Goal: Task Accomplishment & Management: Manage account settings

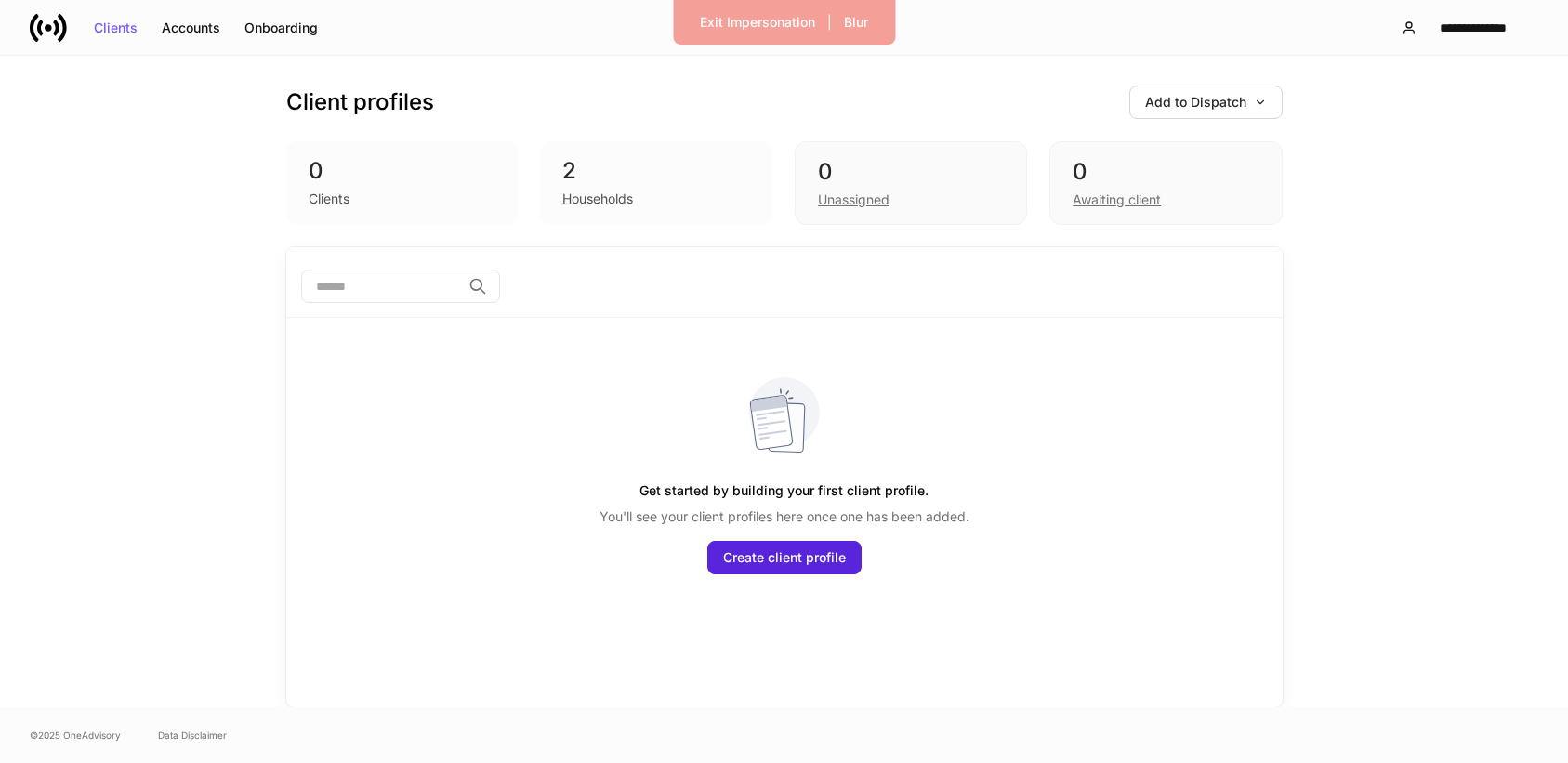
click at [34, 33] on icon at bounding box center [47, 28] width 37 height 37
click at [784, 17] on div "Exit Impersonation" at bounding box center [756, 23] width 115 height 13
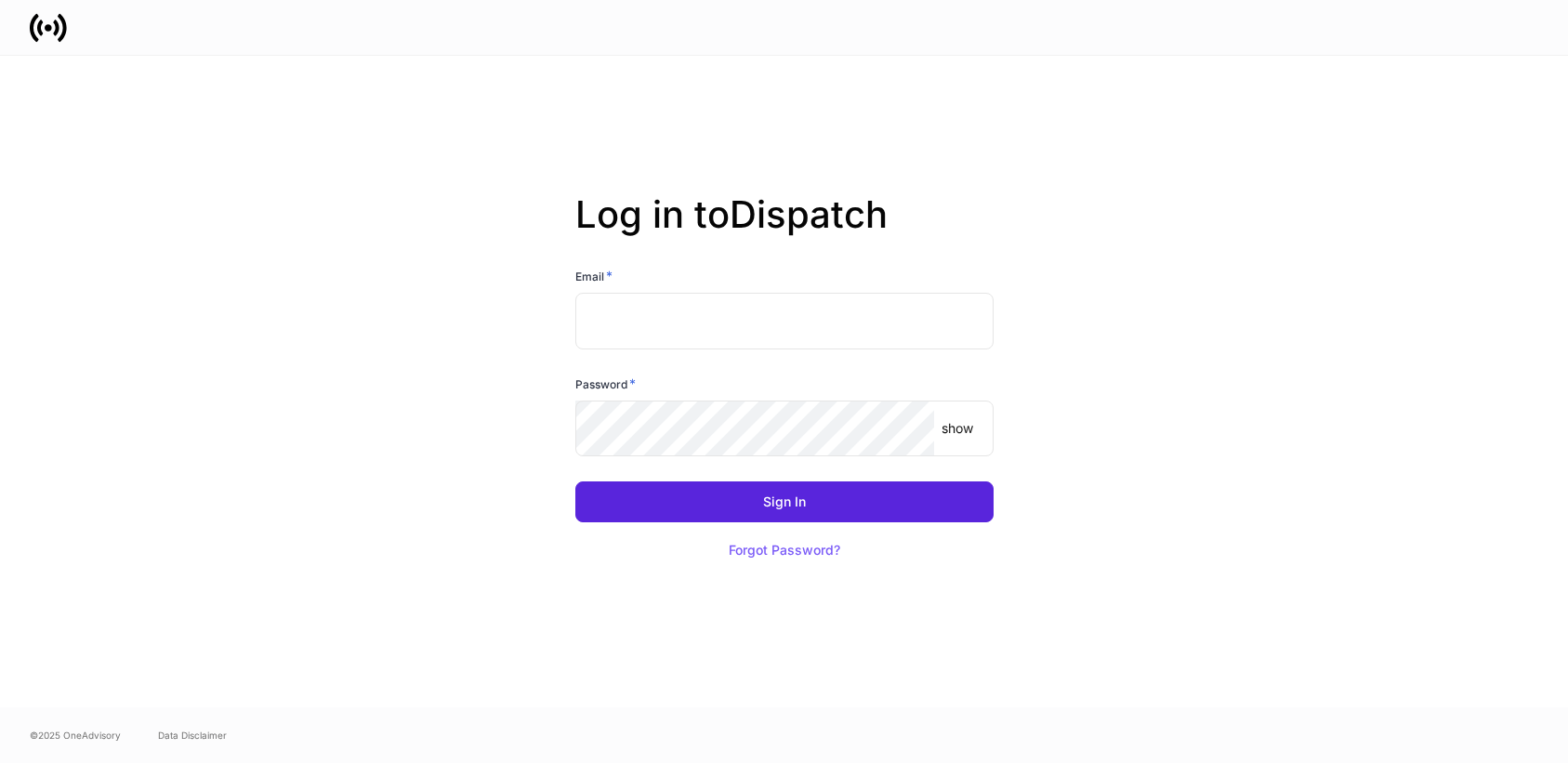
type input "**********"
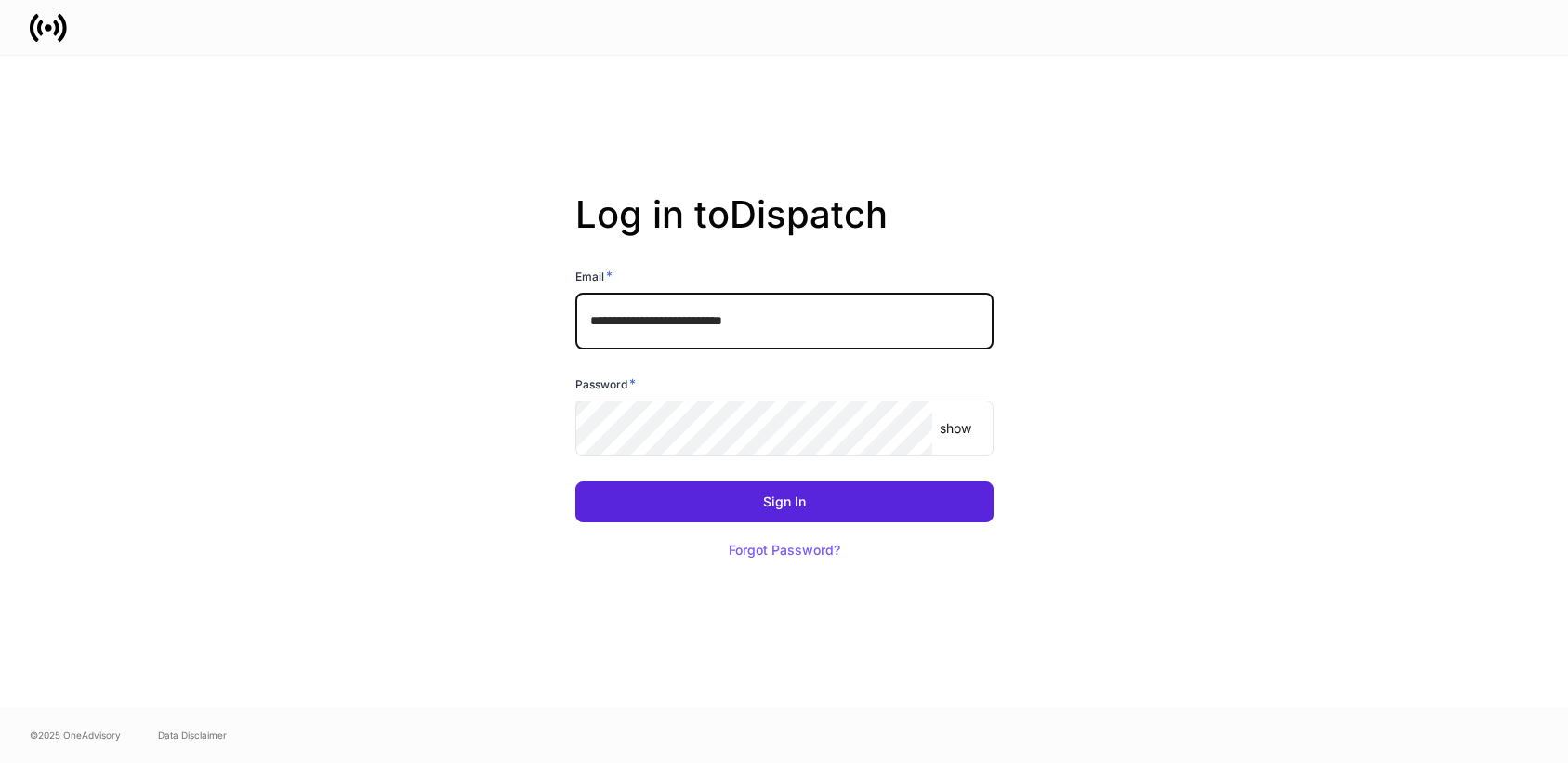
click at [797, 321] on input "**********" at bounding box center [784, 320] width 419 height 56
click at [0, 762] on com-1password-button at bounding box center [0, 763] width 0 height 0
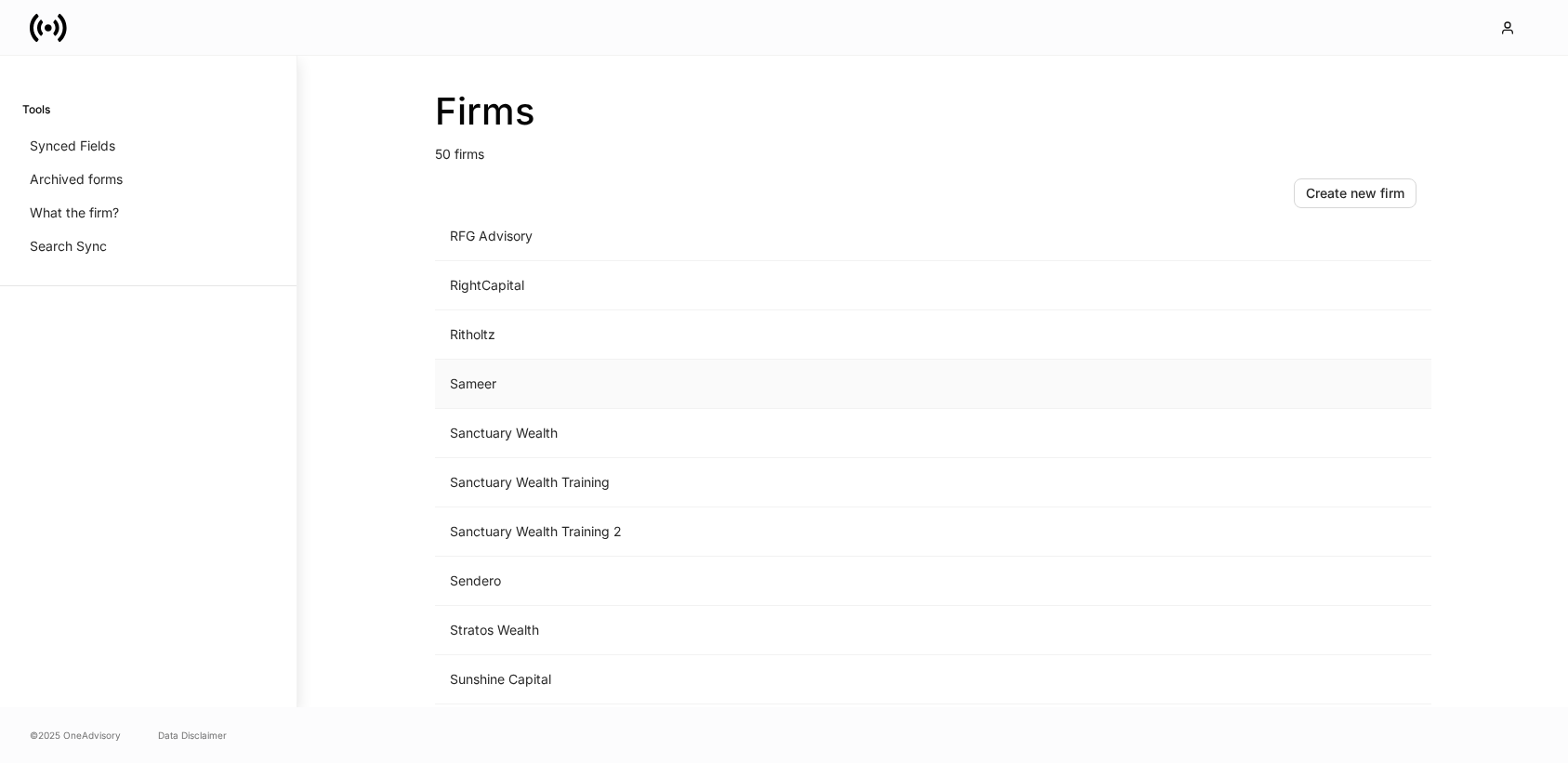
scroll to position [1932, 0]
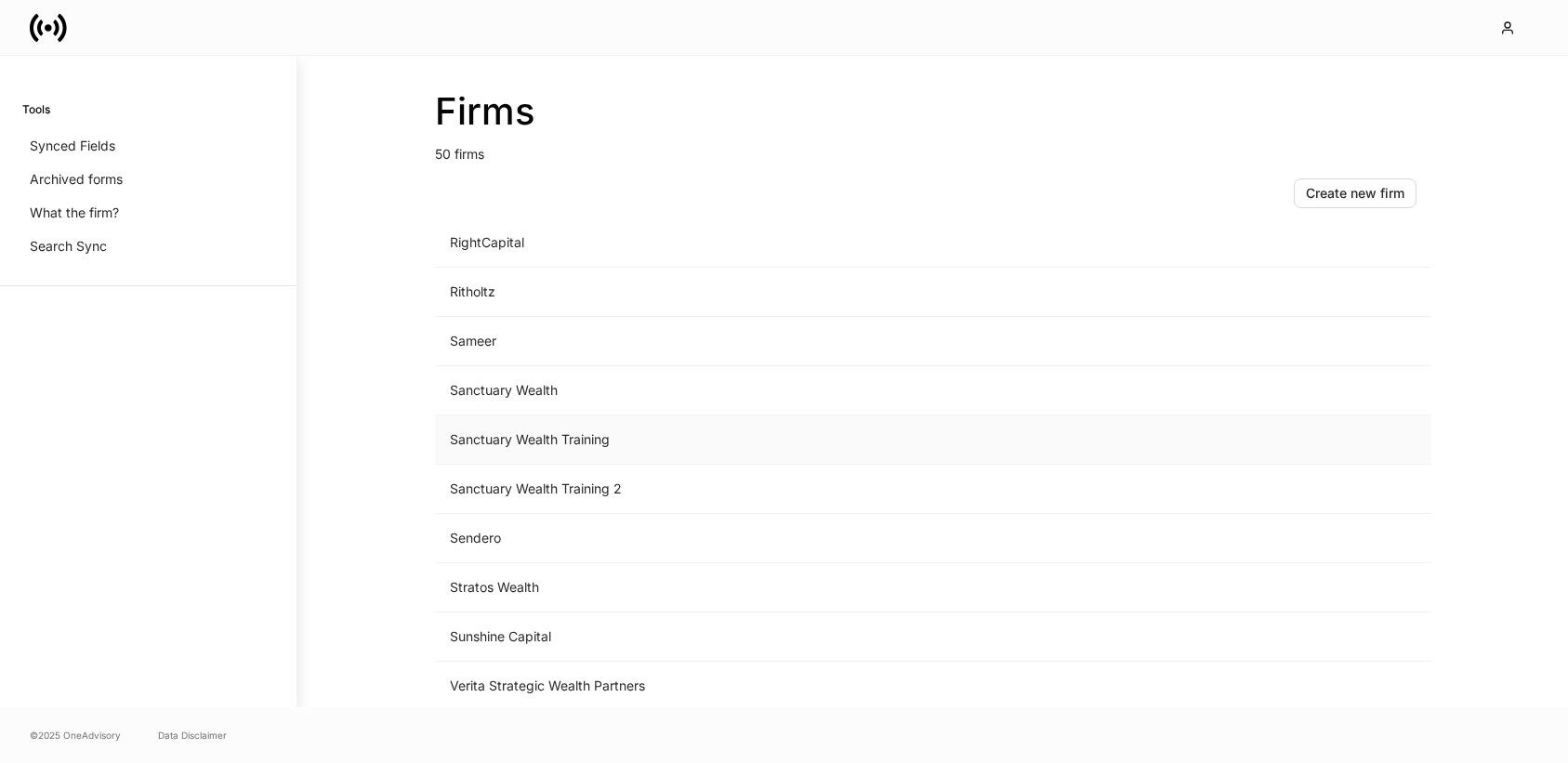
click at [560, 445] on td "Sanctuary Wealth Training" at bounding box center [778, 440] width 688 height 49
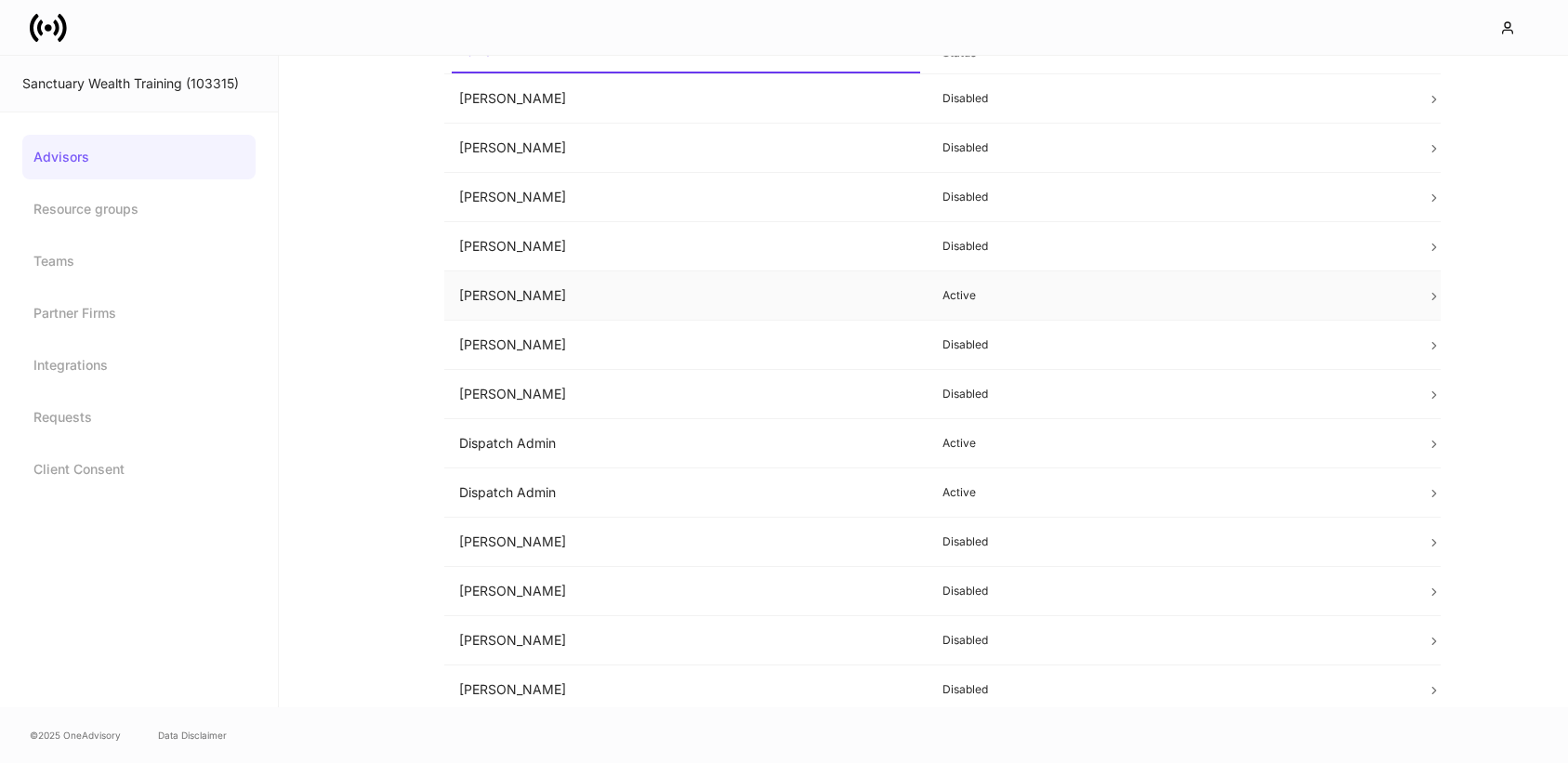
scroll to position [217, 0]
click at [601, 397] on td "Dispatch Admin" at bounding box center [686, 395] width 484 height 49
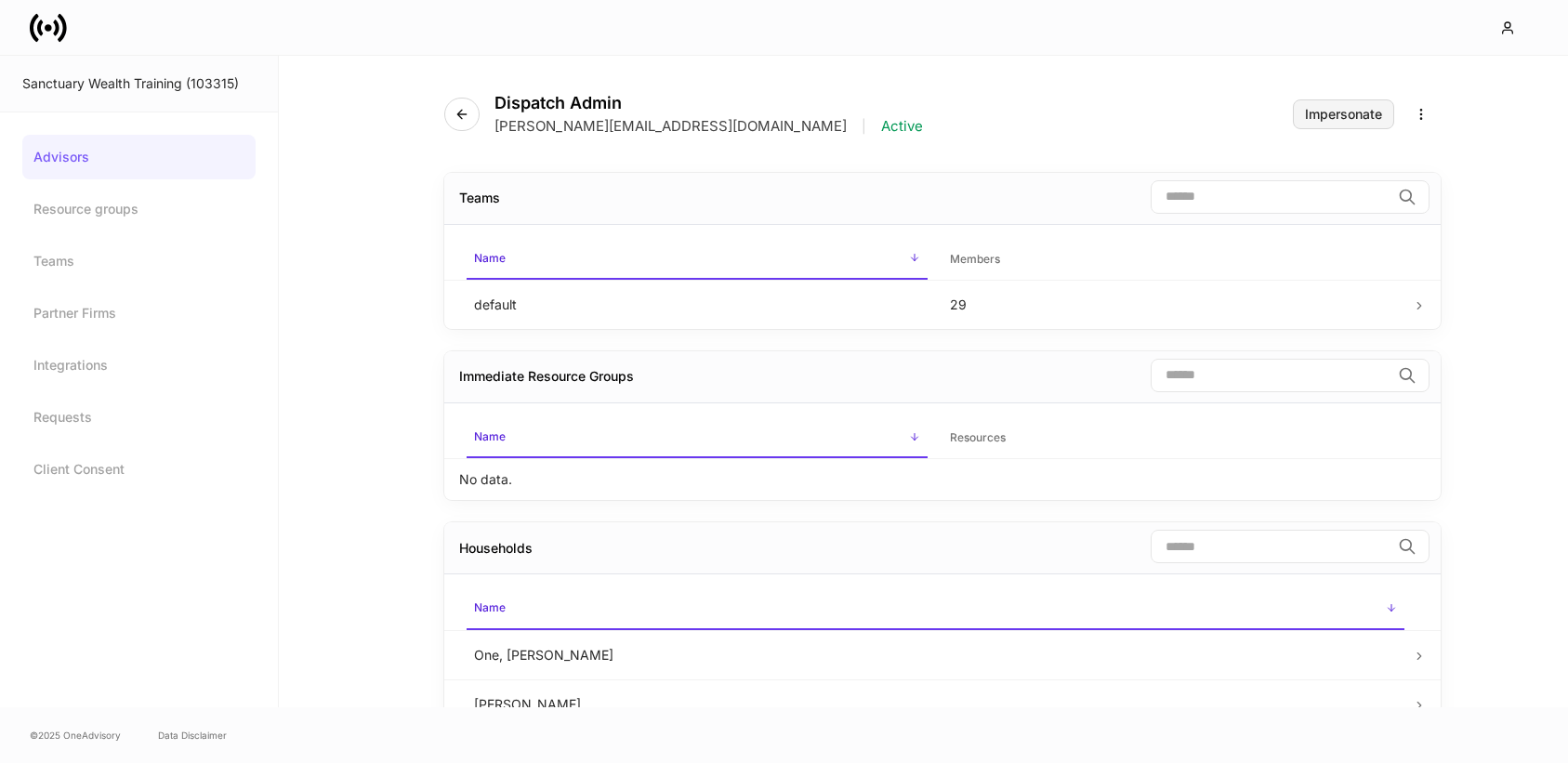
click at [1314, 110] on div "Impersonate" at bounding box center [1343, 115] width 77 height 13
click at [101, 200] on link "Resource groups" at bounding box center [139, 209] width 233 height 45
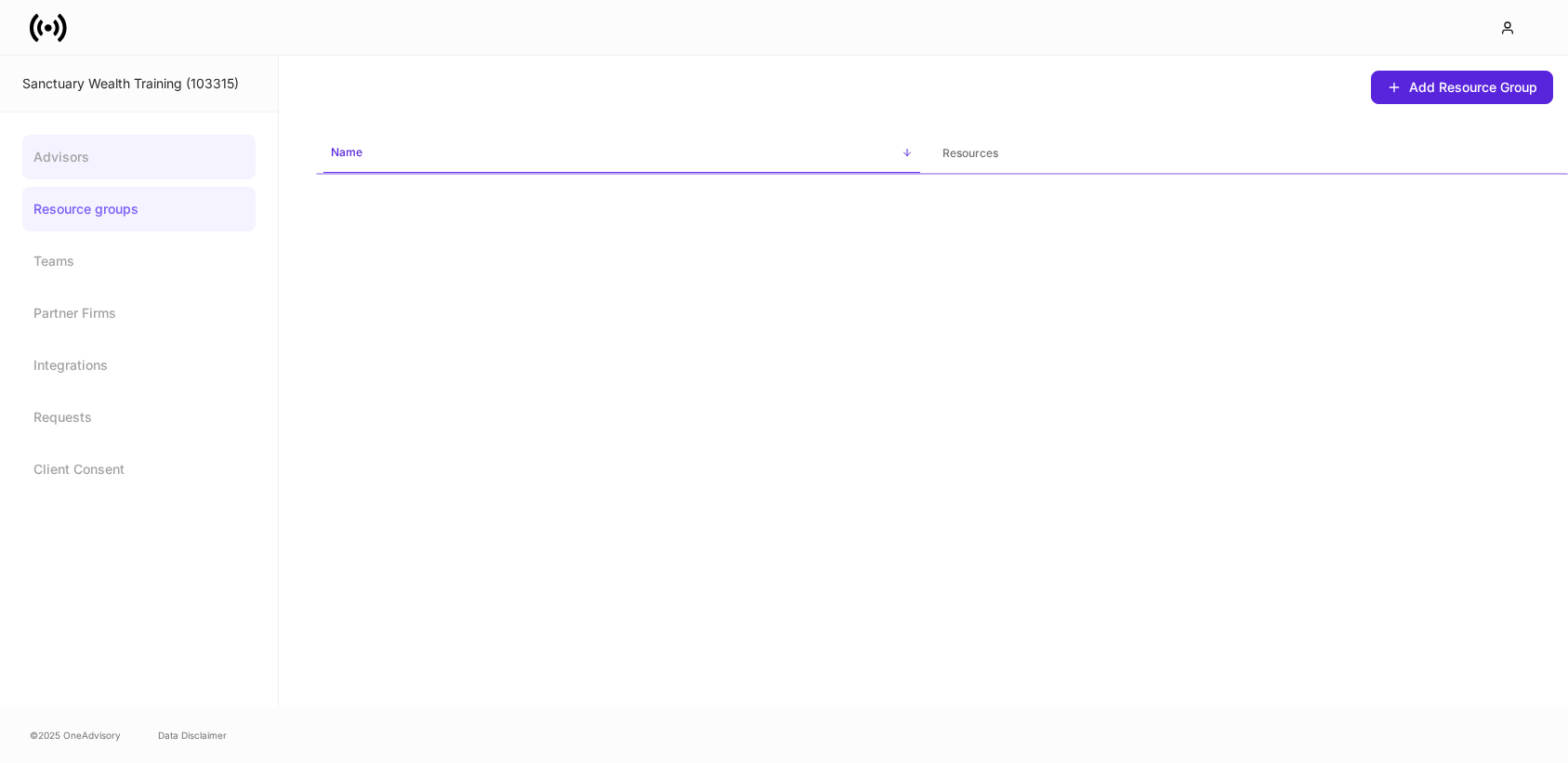
click at [76, 168] on link "Advisors" at bounding box center [139, 157] width 233 height 45
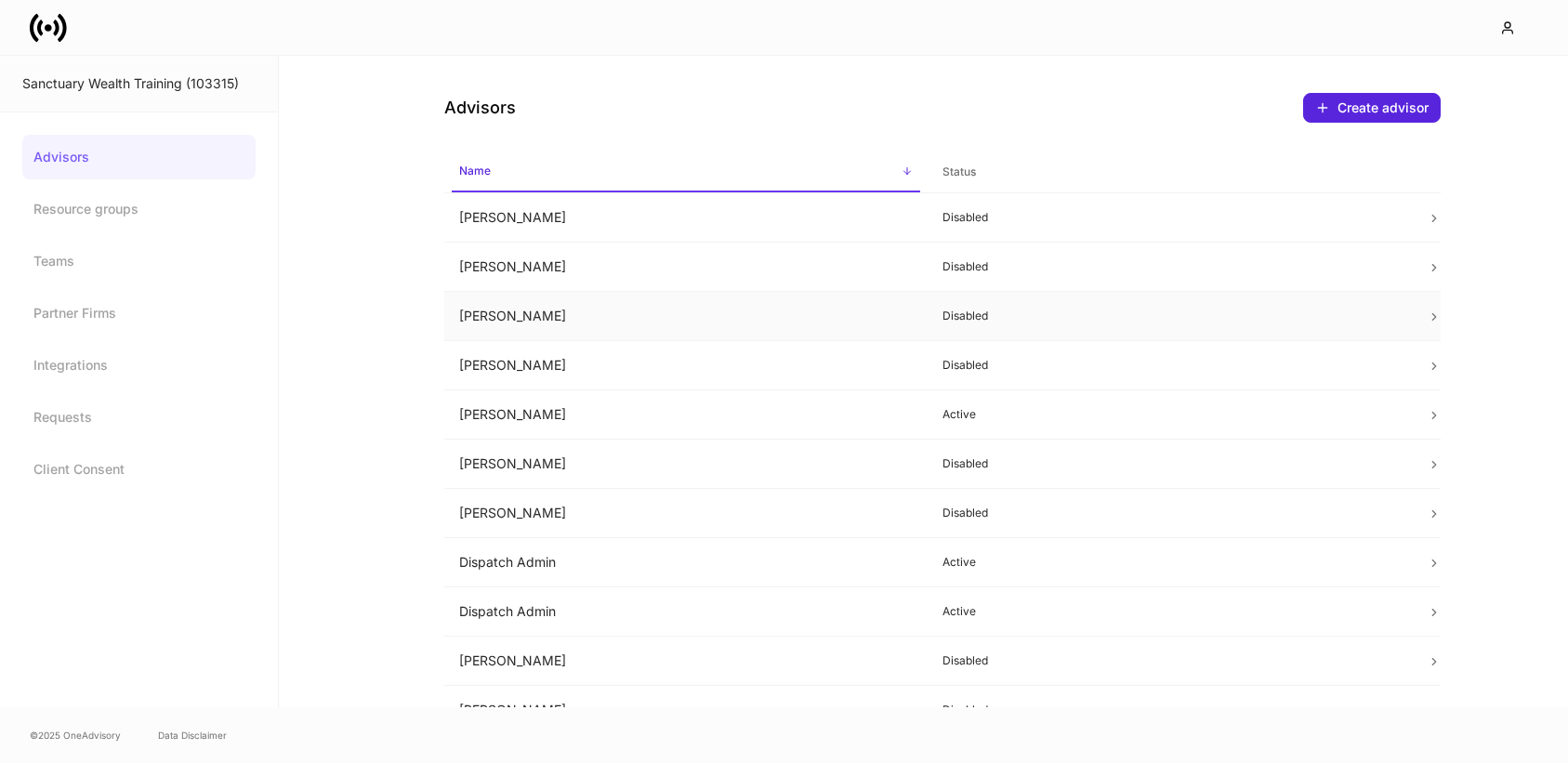
scroll to position [31, 0]
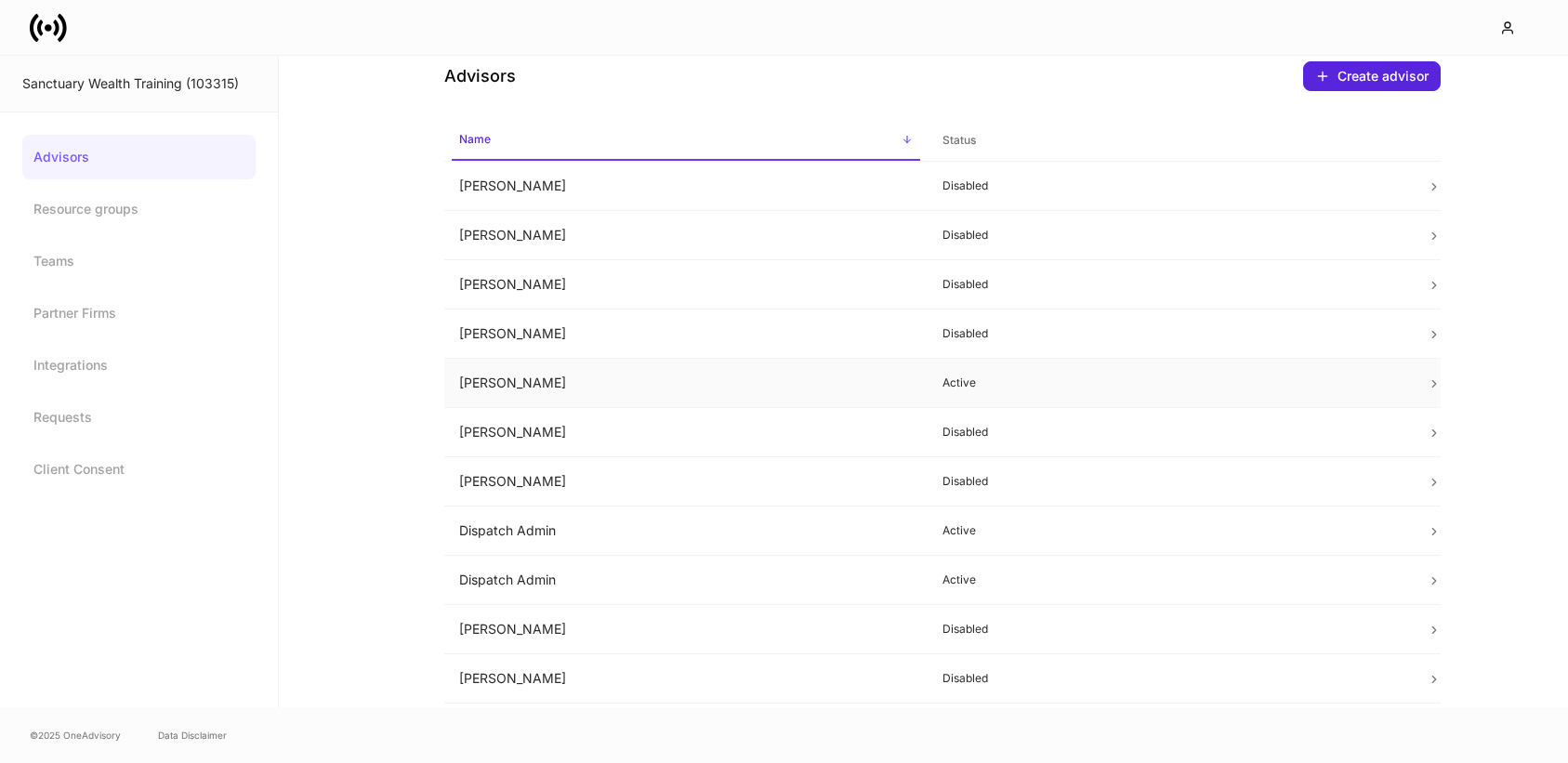
click at [508, 379] on td "Carlos Urdaneta" at bounding box center [686, 383] width 484 height 49
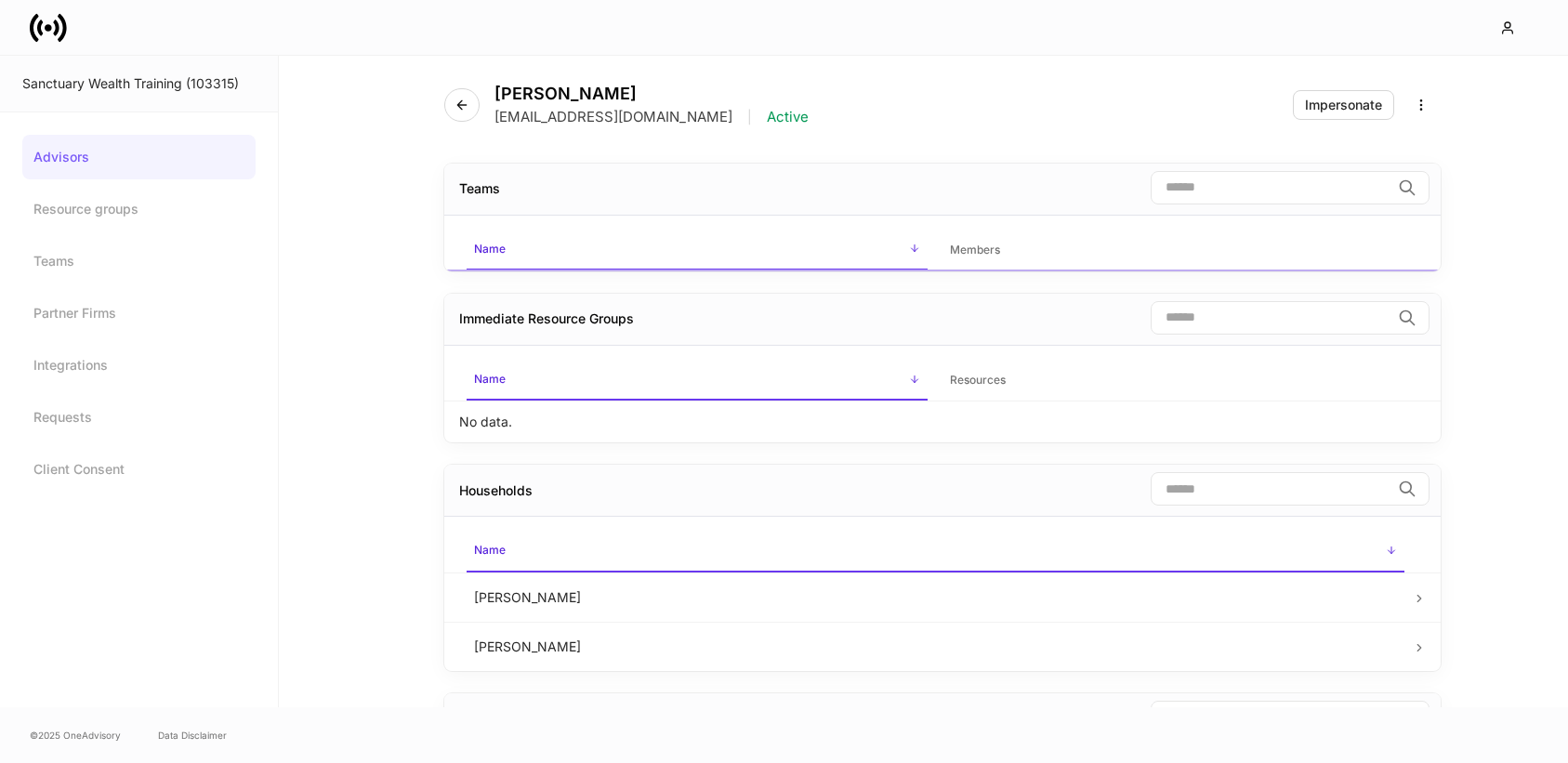
scroll to position [31, 0]
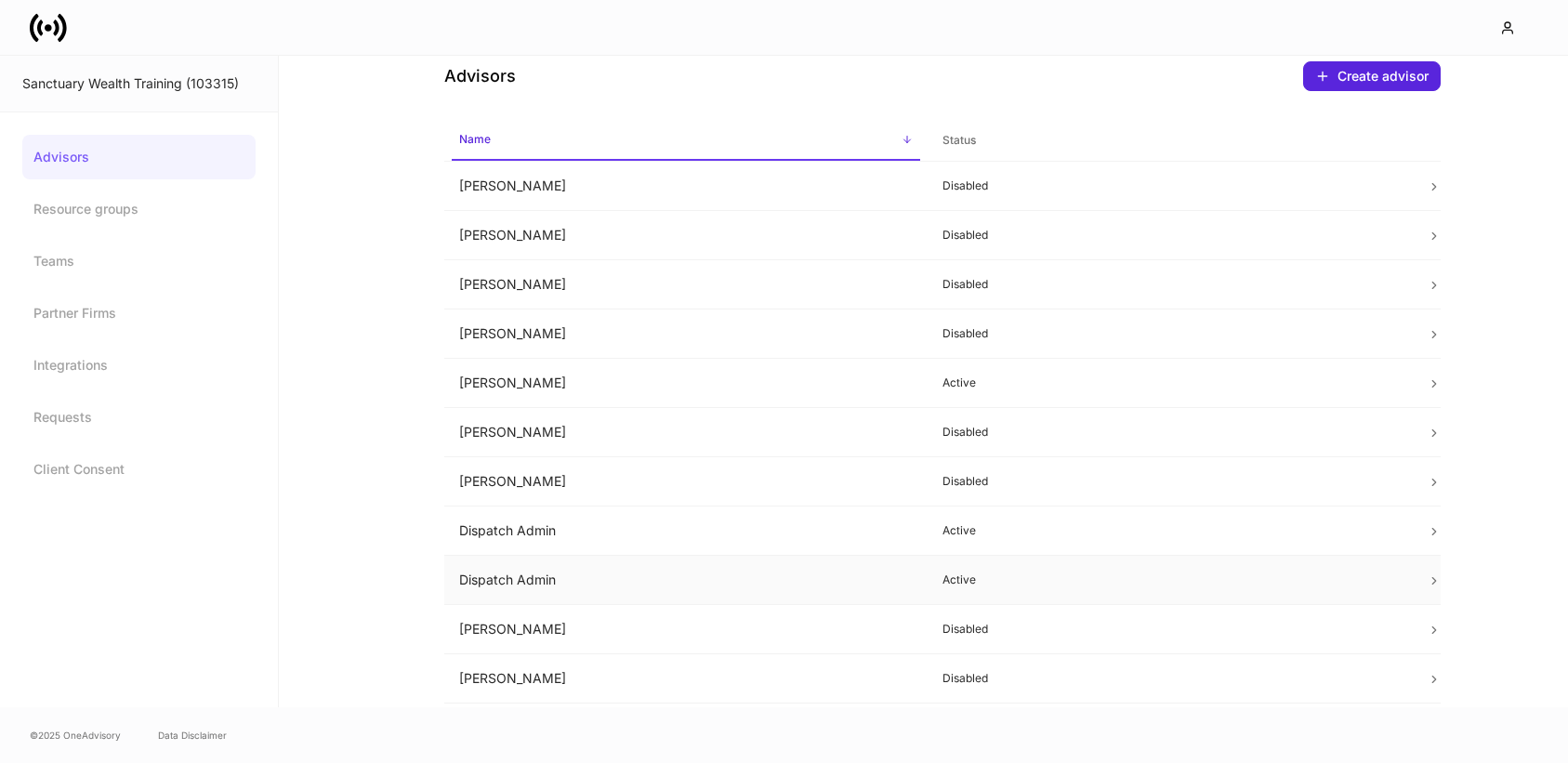
scroll to position [66, 0]
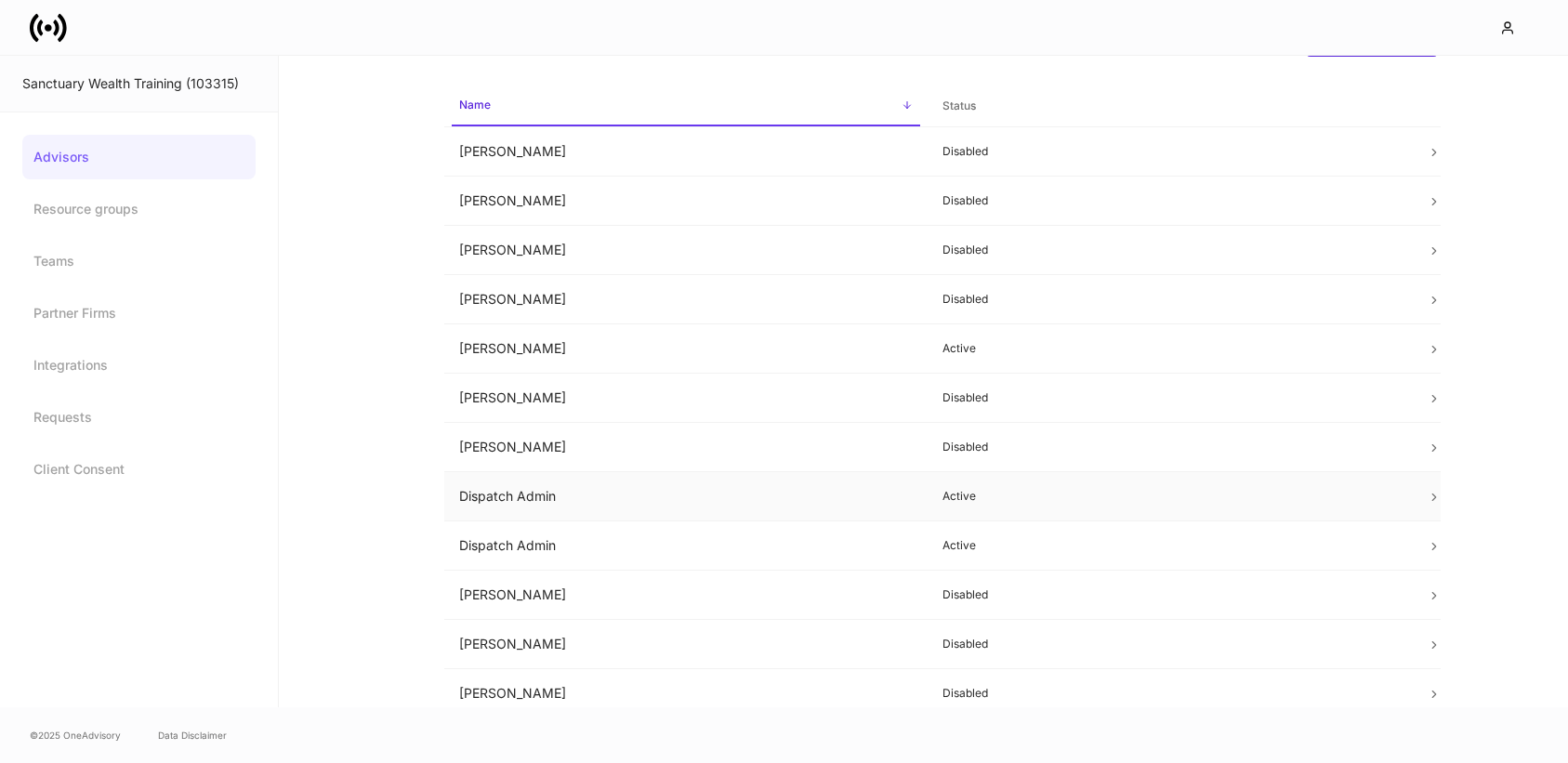
click at [502, 488] on td "Dispatch Admin" at bounding box center [686, 496] width 484 height 49
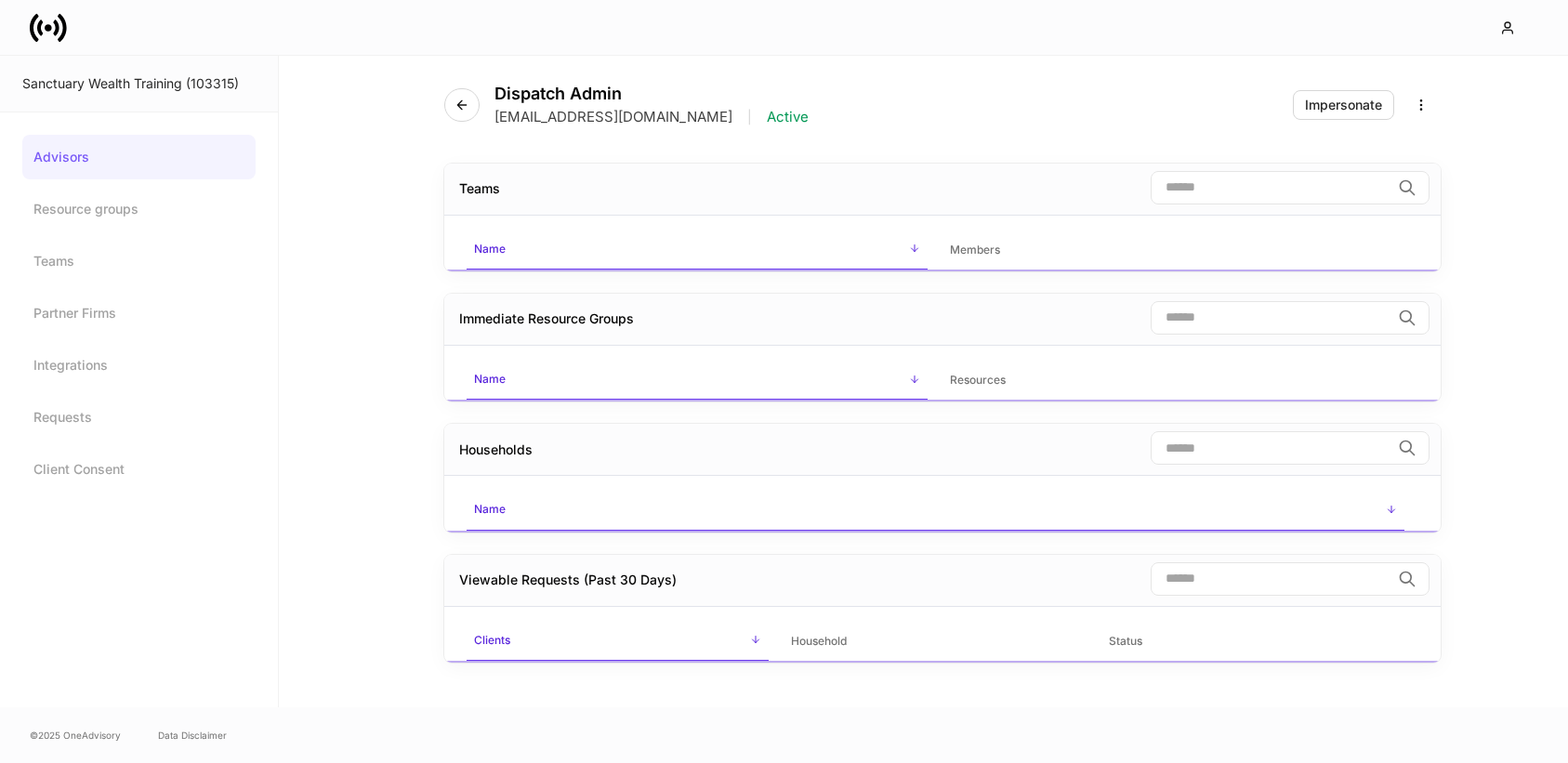
scroll to position [66, 0]
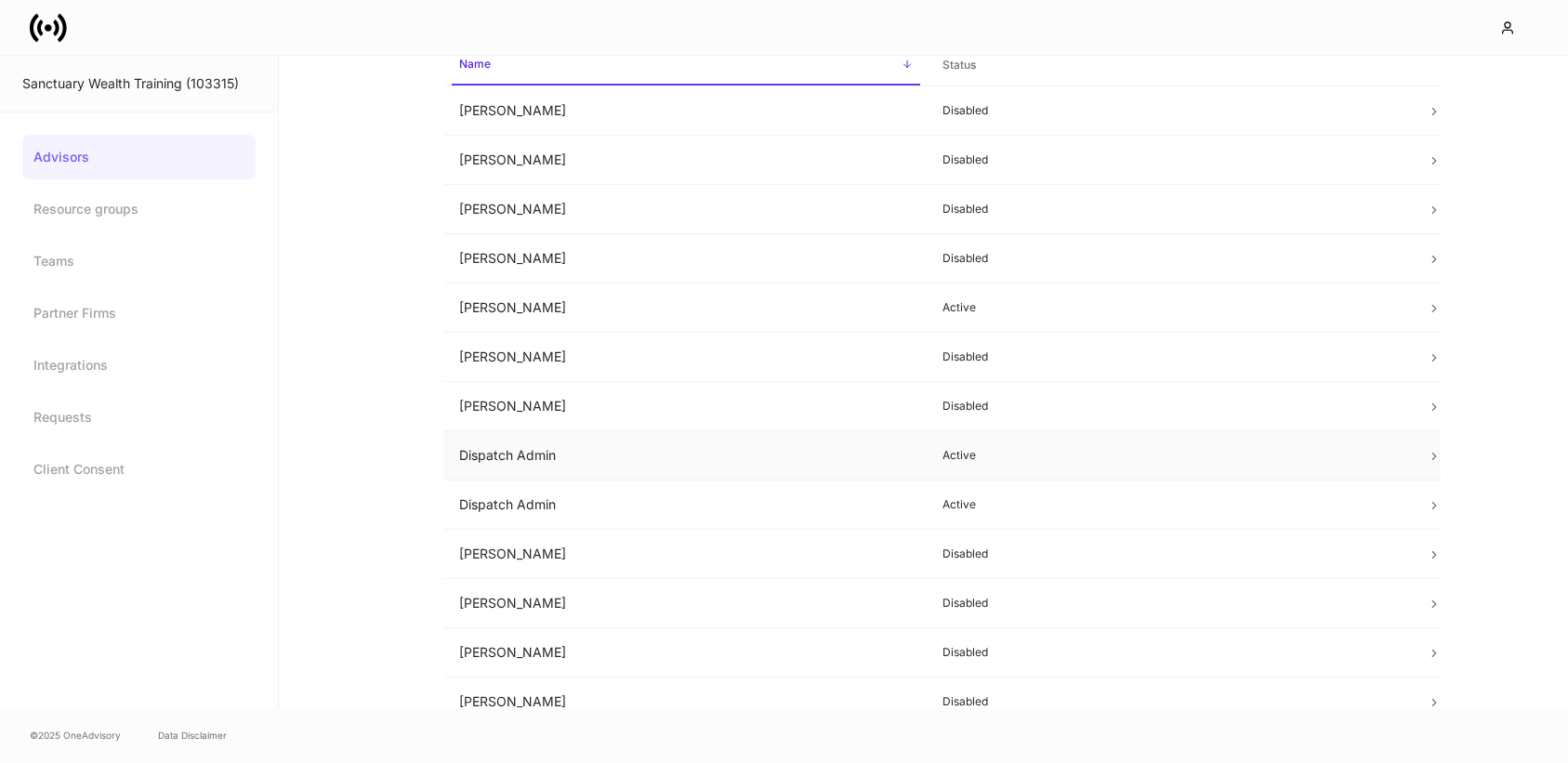
scroll to position [108, 0]
